Goal: Information Seeking & Learning: Learn about a topic

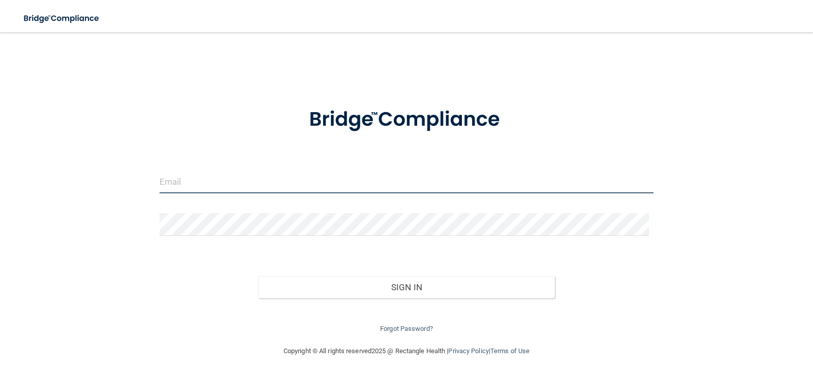
click at [294, 187] on input "email" at bounding box center [406, 182] width 494 height 23
type input "[PERSON_NAME][EMAIL_ADDRESS][DOMAIN_NAME]"
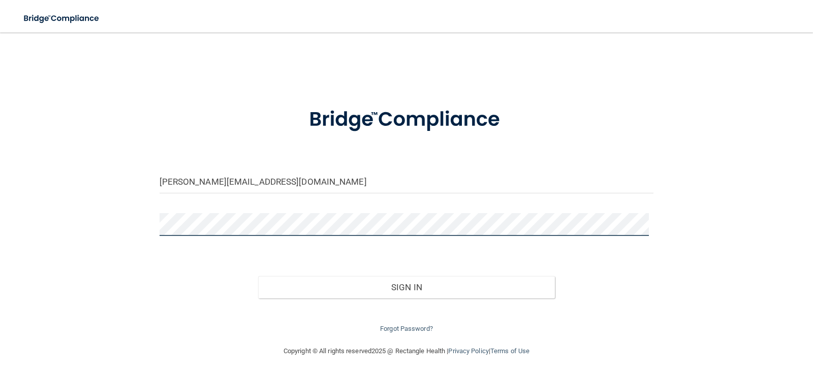
click at [258, 276] on button "Sign In" at bounding box center [406, 287] width 297 height 22
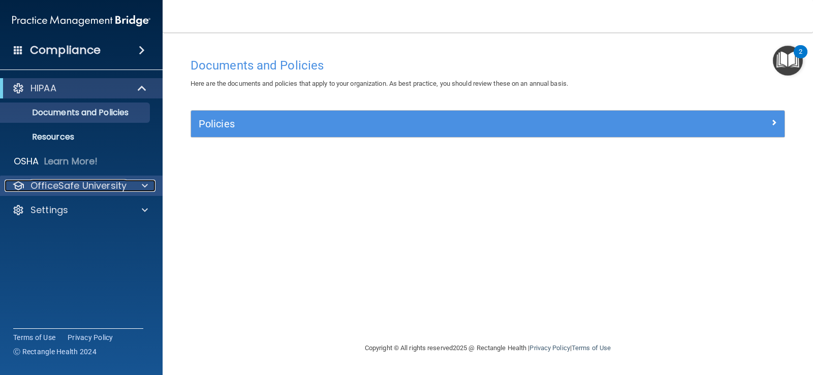
click at [95, 187] on p "OfficeSafe University" at bounding box center [78, 186] width 96 height 12
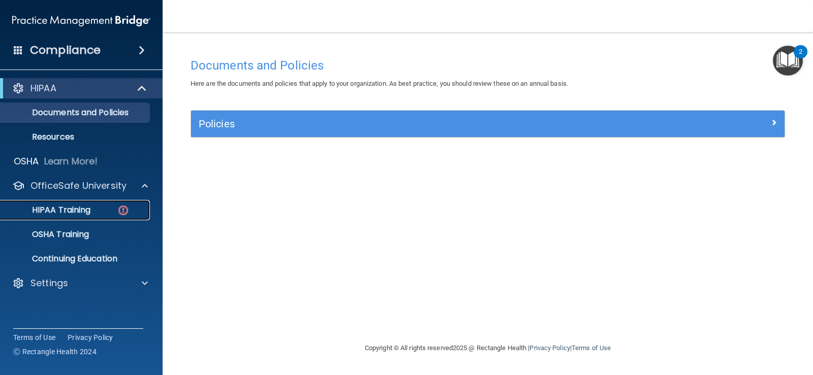
click at [88, 215] on p "HIPAA Training" at bounding box center [49, 210] width 84 height 10
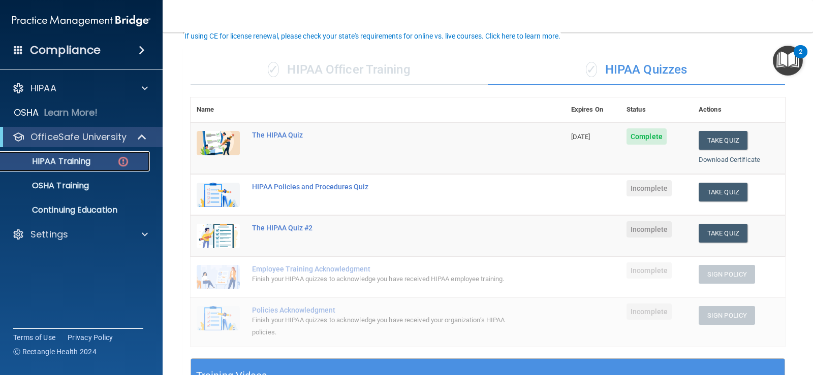
scroll to position [68, 0]
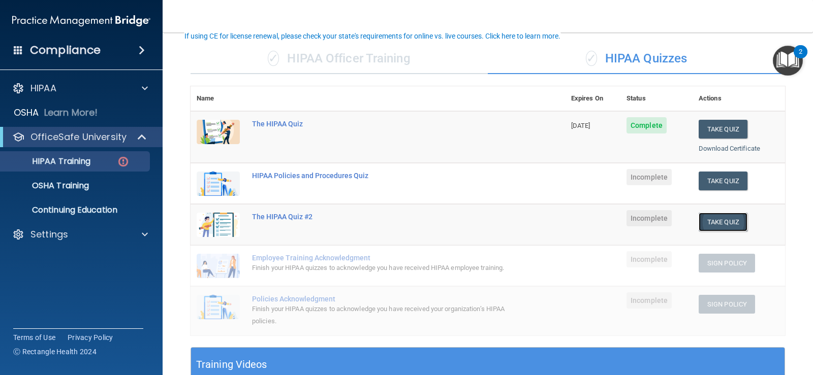
click at [721, 218] on button "Take Quiz" at bounding box center [722, 222] width 49 height 19
